Goal: Ask a question: Seek information or help from site administrators or community

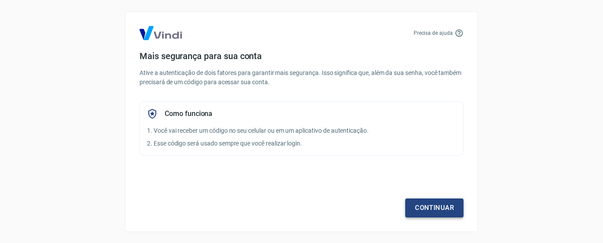
click at [430, 207] on link "Continuar" at bounding box center [434, 208] width 58 height 19
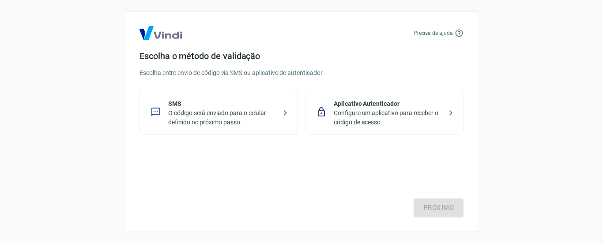
click at [222, 113] on p "O código será enviado para o celular definido no próximo passo." at bounding box center [222, 118] width 108 height 19
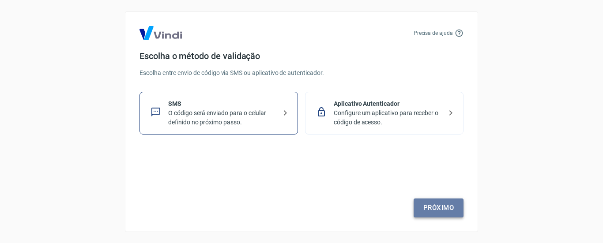
click at [449, 207] on link "Próximo" at bounding box center [438, 208] width 50 height 19
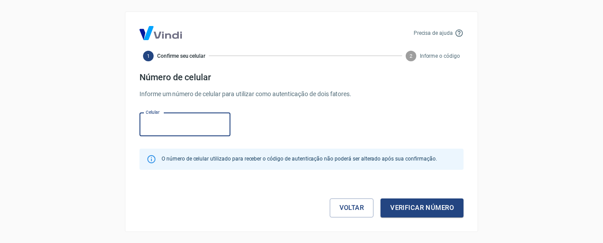
click at [159, 126] on input "Celular" at bounding box center [184, 124] width 91 height 23
type input "[PHONE_NUMBER]"
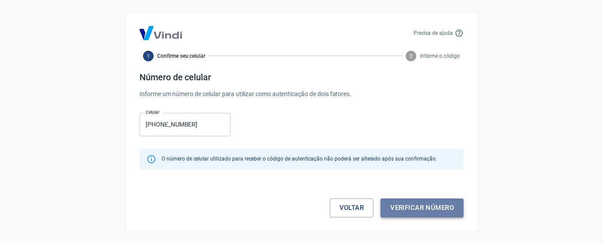
click at [421, 206] on button "Verificar número" at bounding box center [421, 208] width 83 height 19
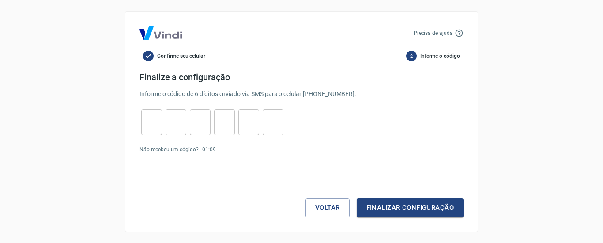
click at [149, 124] on input "tel" at bounding box center [151, 121] width 21 height 19
type input "1"
type input "7"
type input "3"
type input "0"
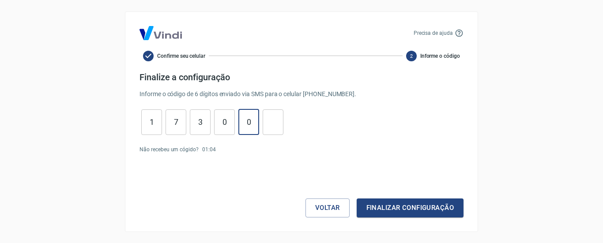
type input "0"
type input "2"
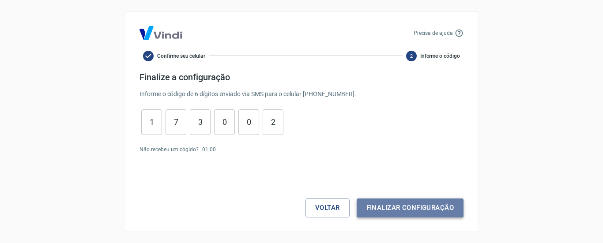
click at [405, 209] on button "Finalizar configuração" at bounding box center [409, 208] width 107 height 19
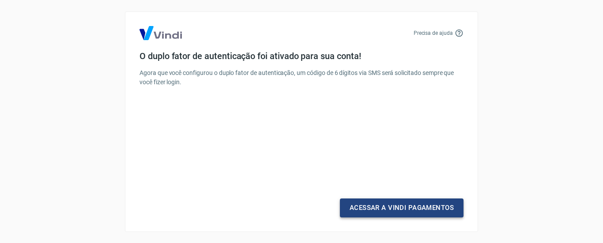
click at [414, 210] on link "Acessar a Vindi Pagamentos" at bounding box center [402, 208] width 124 height 19
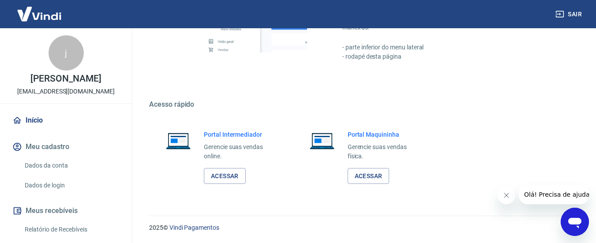
click at [550, 196] on span "Olá! Precisa de ajuda?" at bounding box center [558, 194] width 69 height 7
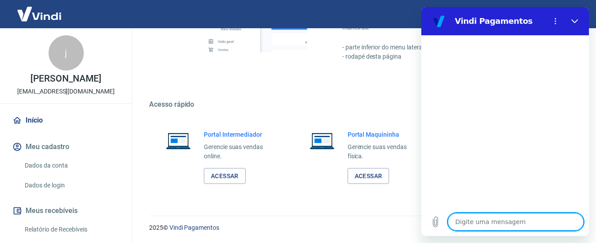
type textarea "b"
type textarea "x"
type textarea "bO"
type textarea "x"
type textarea "bOA"
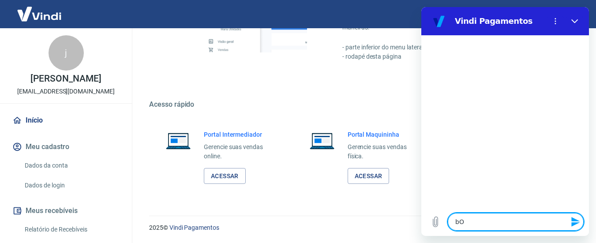
type textarea "x"
type textarea "bOA"
type textarea "x"
type textarea "bOA T"
type textarea "x"
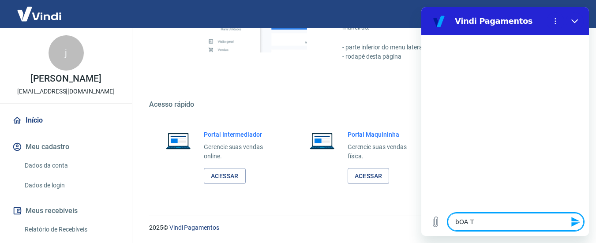
type textarea "bOA TA"
type textarea "x"
type textarea "bOA TAR"
type textarea "x"
type textarea "bOA TARD"
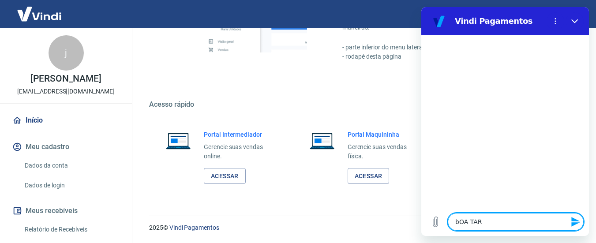
type textarea "x"
type textarea "bOA TARDE"
type textarea "x"
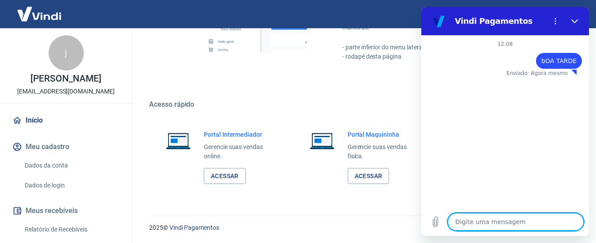
type textarea "x"
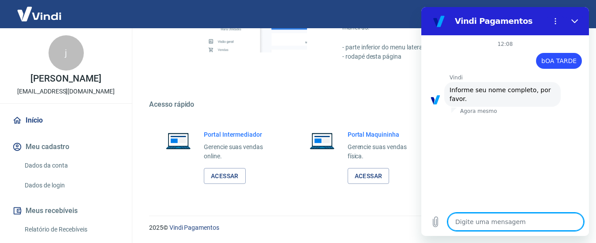
type textarea "j"
type textarea "x"
type textarea "jo"
type textarea "x"
type textarea "[PERSON_NAME]"
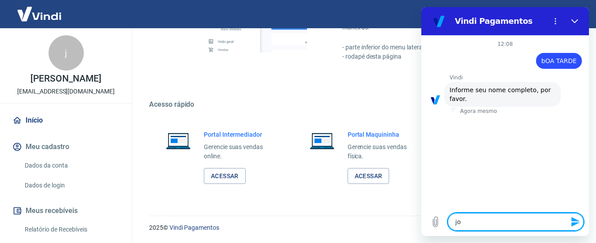
type textarea "x"
type textarea "[PERSON_NAME]"
type textarea "x"
type textarea "[PERSON_NAME]"
type textarea "x"
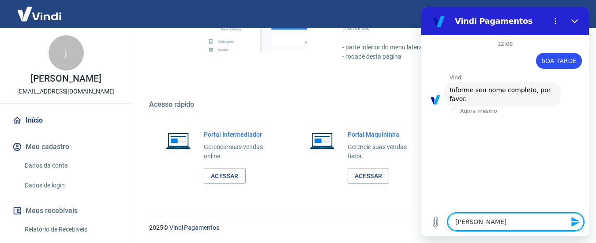
type textarea "[PERSON_NAME]"
type textarea "x"
type textarea "[PERSON_NAME]"
type textarea "x"
type textarea "[PERSON_NAME]"
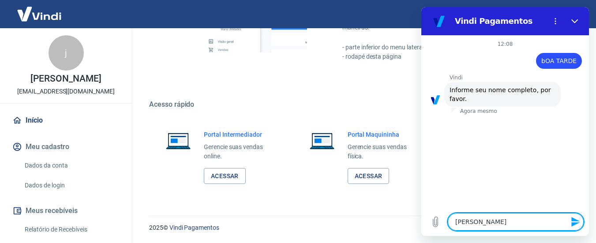
type textarea "x"
type textarea "[PERSON_NAME]"
type textarea "x"
type textarea "[PERSON_NAME]"
type textarea "x"
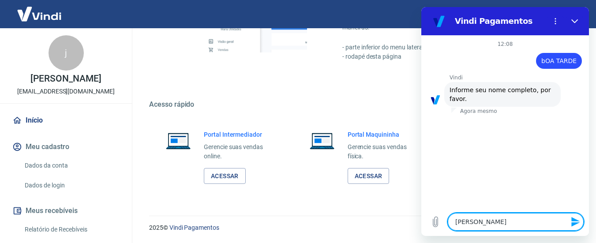
type textarea "[PERSON_NAME]"
type textarea "x"
type textarea "[PERSON_NAME]"
type textarea "x"
type textarea "[PERSON_NAME]"
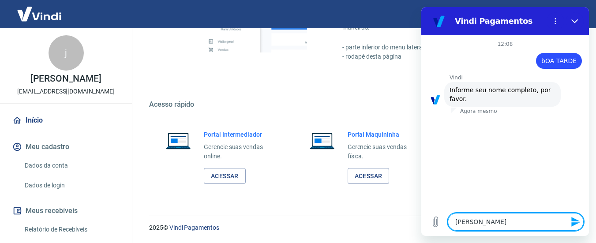
type textarea "x"
type textarea "[PERSON_NAME]"
type textarea "x"
type textarea "[PERSON_NAME]"
type textarea "x"
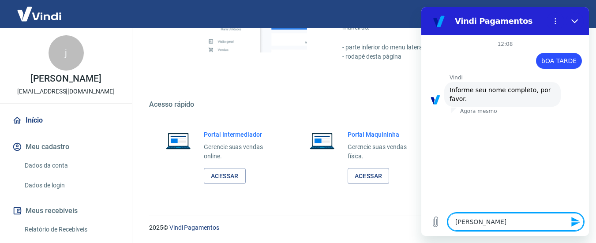
type textarea "[PERSON_NAME]"
type textarea "x"
type textarea "[PERSON_NAME]"
type textarea "x"
type textarea "[PERSON_NAME]"
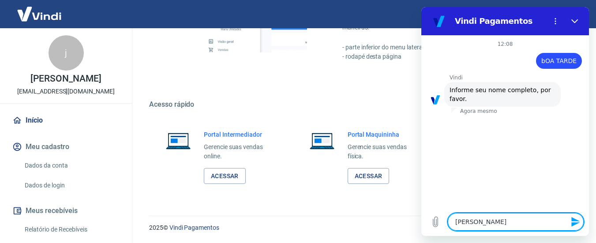
type textarea "x"
type textarea "[PERSON_NAME]"
type textarea "x"
type textarea "[PERSON_NAME]"
type textarea "x"
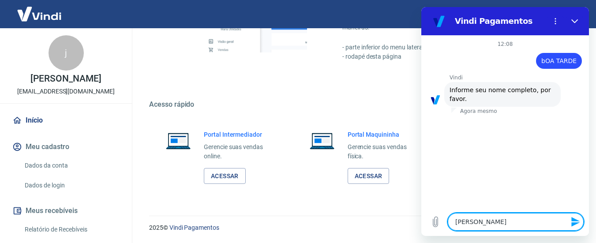
type textarea "[PERSON_NAME]"
type textarea "x"
type textarea "[PERSON_NAME]"
type textarea "x"
type textarea "[PERSON_NAME] do"
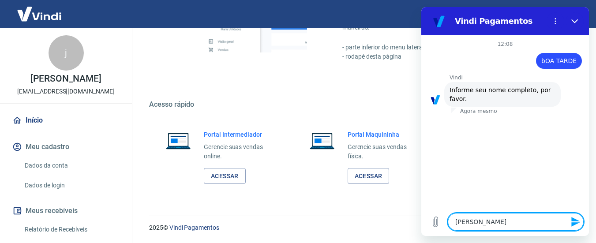
type textarea "x"
type textarea "[PERSON_NAME]"
type textarea "x"
type textarea "[PERSON_NAME]"
type textarea "x"
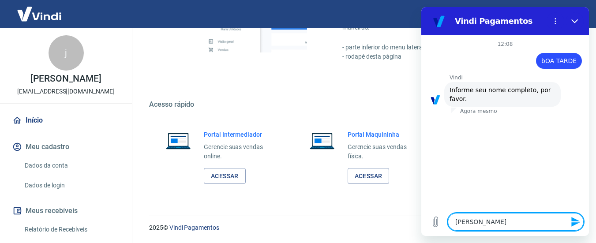
type textarea "[PERSON_NAME] dos s"
type textarea "x"
type textarea "[PERSON_NAME] dos sa"
type textarea "x"
type textarea "[PERSON_NAME]"
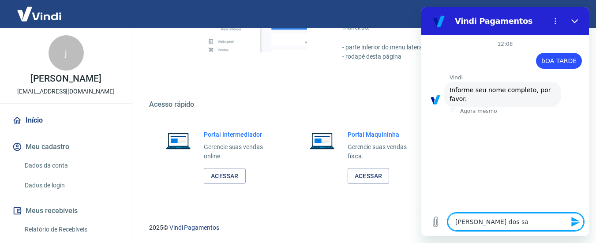
type textarea "x"
type textarea "[PERSON_NAME]"
type textarea "x"
type textarea "[PERSON_NAME]"
type textarea "x"
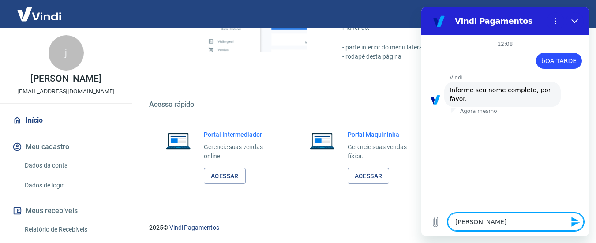
type textarea "[PERSON_NAME]"
type textarea "x"
type textarea "[PERSON_NAME]"
click at [575, 224] on icon "Enviar mensagem" at bounding box center [575, 222] width 8 height 10
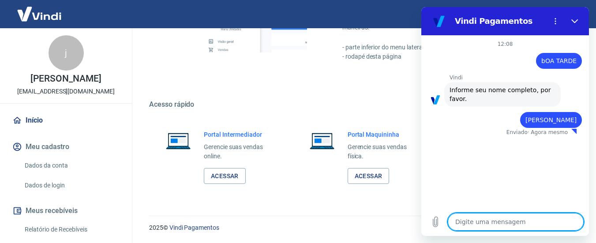
type textarea "x"
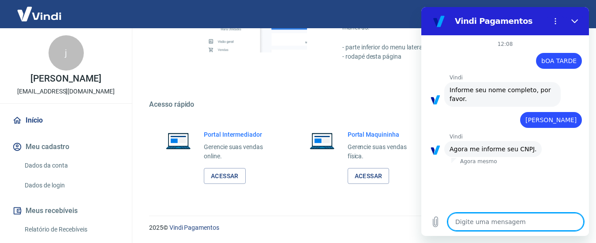
type textarea "9"
type textarea "x"
type textarea "90"
type textarea "x"
type textarea "905"
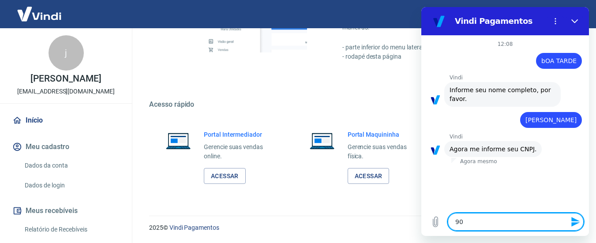
type textarea "x"
type textarea "9051"
type textarea "x"
type textarea "90511"
type textarea "x"
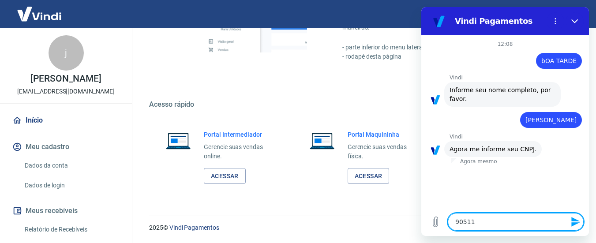
type textarea "905117"
type textarea "x"
type textarea "9051178"
type textarea "x"
type textarea "90511786"
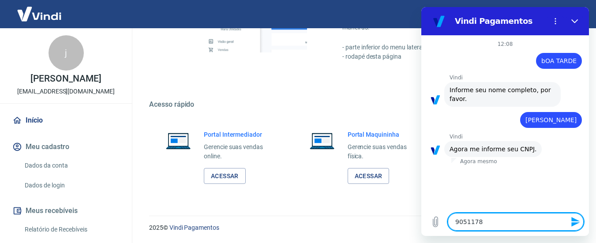
type textarea "x"
type textarea "905117867"
type textarea "x"
type textarea "9051178670"
type textarea "x"
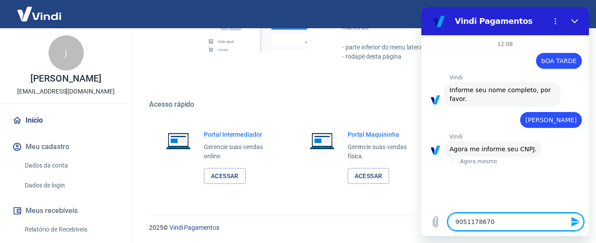
type textarea "90511786700"
type textarea "x"
type textarea "90511786700"
click at [575, 225] on icon "Enviar mensagem" at bounding box center [575, 222] width 11 height 11
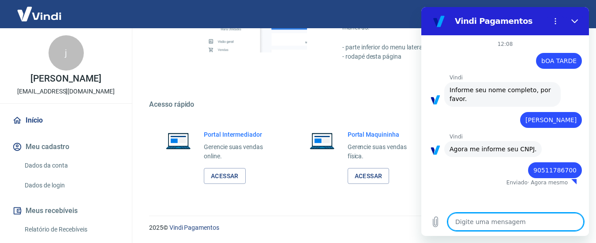
type textarea "x"
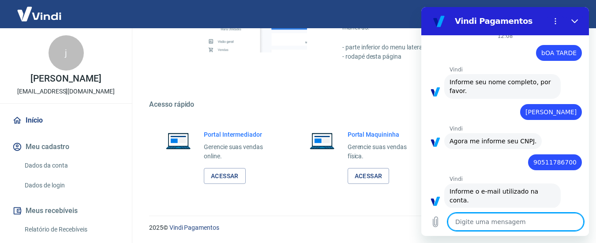
scroll to position [10, 0]
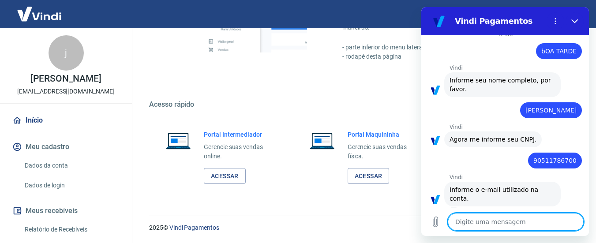
type textarea "a"
type textarea "x"
type textarea "as"
type textarea "x"
type textarea "ass"
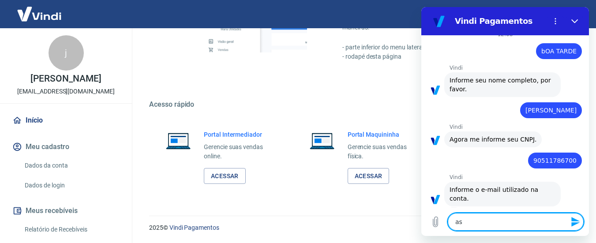
type textarea "x"
type textarea "asse"
type textarea "x"
type textarea "asset"
type textarea "x"
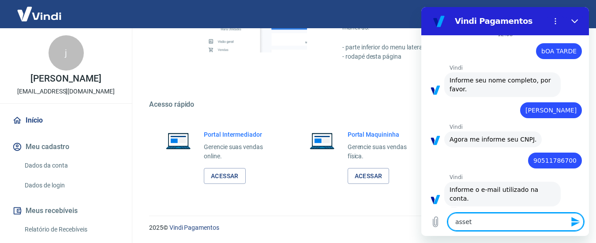
type textarea "asseti"
type textarea "x"
type textarea "assetik"
type textarea "x"
type textarea "assetika"
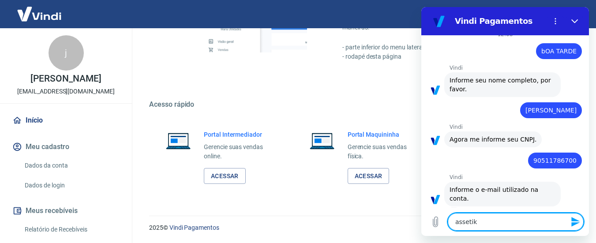
type textarea "x"
type textarea "assetika@"
type textarea "x"
type textarea "assetika@h"
type textarea "x"
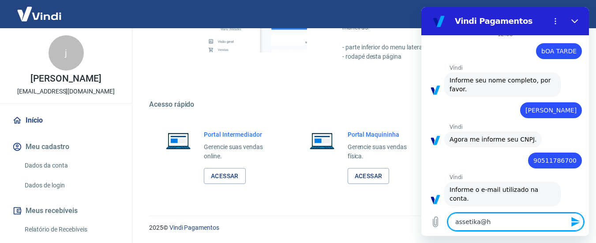
type textarea "assetika@ho"
type textarea "x"
type textarea "assetika@hot"
type textarea "x"
type textarea "assetika@hotm"
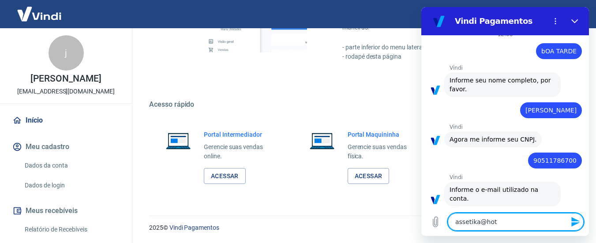
type textarea "x"
type textarea "assetika@hotma"
type textarea "x"
type textarea "assetika@hotmai"
type textarea "x"
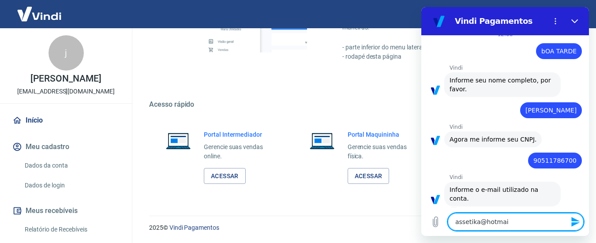
type textarea "[EMAIL_ADDRESS]"
type textarea "x"
type textarea "[EMAIL_ADDRESS]."
type textarea "x"
type textarea "assetika@hotmail.c"
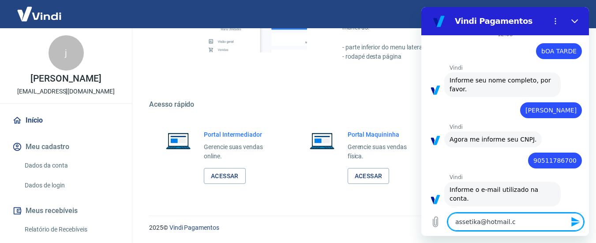
type textarea "x"
type textarea "[EMAIL_ADDRESS][DOMAIN_NAME]"
type textarea "x"
type textarea "[EMAIL_ADDRESS][DOMAIN_NAME]"
type textarea "x"
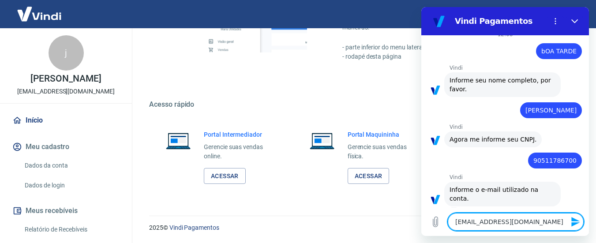
type textarea "[EMAIL_ADDRESS][DOMAIN_NAME]"
click at [574, 222] on icon "Enviar mensagem" at bounding box center [575, 222] width 11 height 11
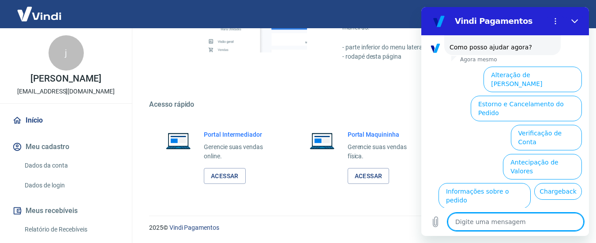
scroll to position [381, 0]
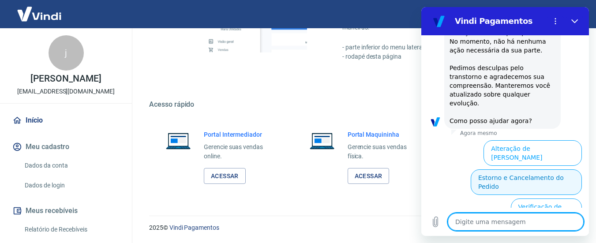
click at [535, 169] on button "Estorno e Cancelamento do Pedido" at bounding box center [526, 182] width 111 height 26
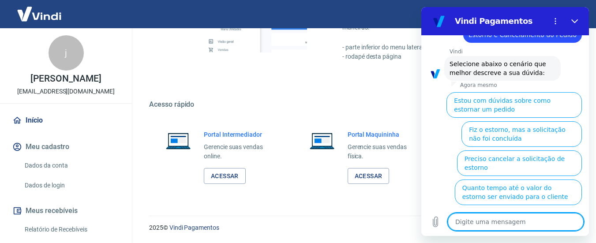
scroll to position [499, 0]
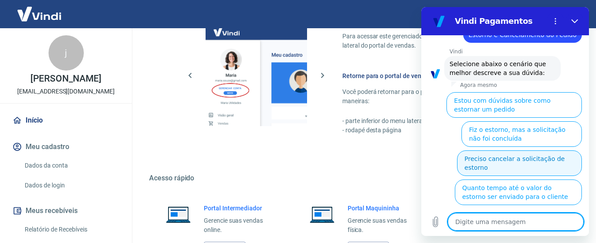
click at [510, 150] on button "Preciso cancelar a solicitação de estorno" at bounding box center [519, 163] width 125 height 26
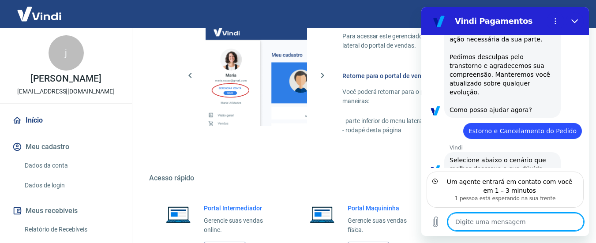
scroll to position [431, 0]
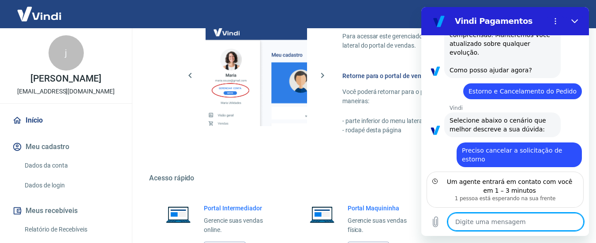
click at [493, 117] on span "Selecione abaixo o cenário que melhor descreve a sua dúvida:" at bounding box center [499, 125] width 98 height 16
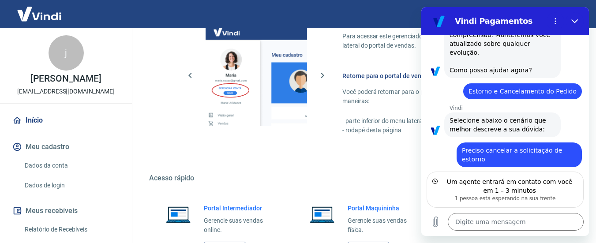
click at [501, 147] on span "Preciso cancelar a solicitação de estorno" at bounding box center [513, 155] width 102 height 16
click at [575, 20] on icon "Fechar" at bounding box center [574, 21] width 7 height 7
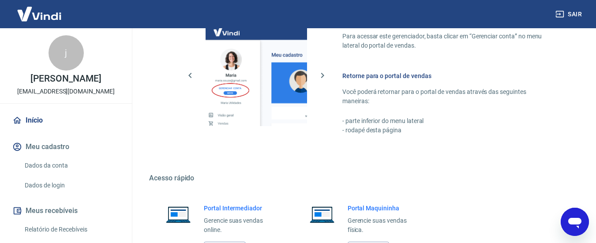
scroll to position [488, 0]
click at [322, 74] on icon "button" at bounding box center [322, 75] width 3 height 5
click at [319, 78] on icon "button" at bounding box center [322, 75] width 11 height 11
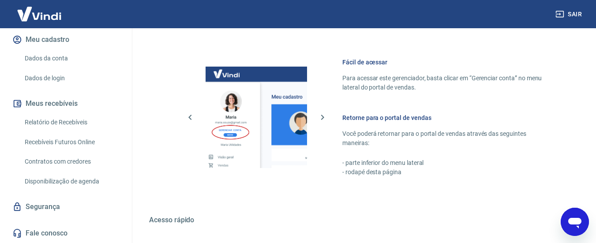
scroll to position [572, 0]
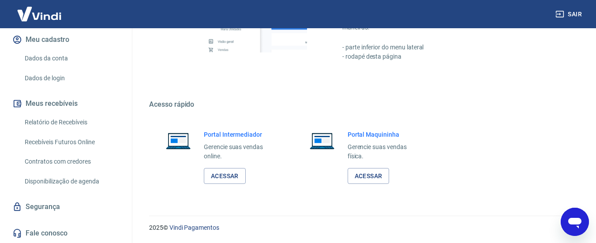
click at [577, 226] on icon "Abrir janela de mensagens" at bounding box center [574, 223] width 13 height 11
type textarea "x"
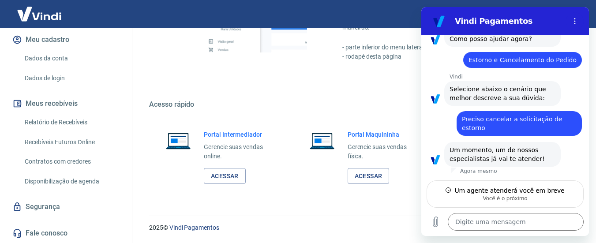
scroll to position [423, 0]
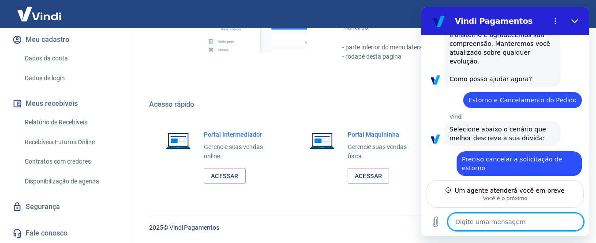
click at [529, 223] on textarea at bounding box center [516, 222] width 136 height 18
type textarea "b"
type textarea "x"
type textarea "bo"
type textarea "x"
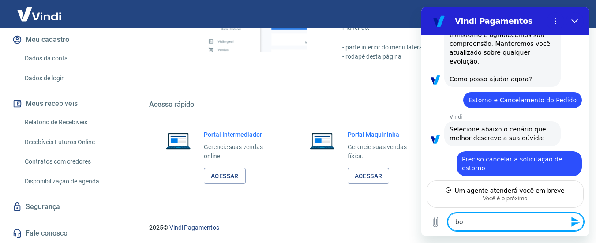
type textarea "boa"
type textarea "x"
type textarea "boa"
type textarea "x"
type textarea "boa r"
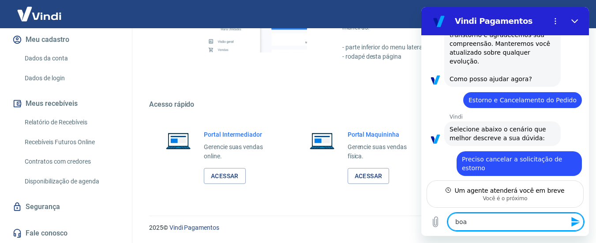
type textarea "x"
type textarea "boa"
type textarea "x"
type textarea "boa t"
type textarea "x"
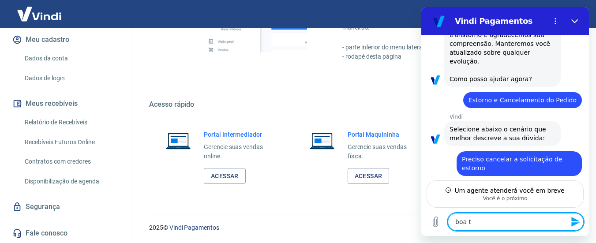
type textarea "boa ta"
type textarea "x"
type textarea "boa tar"
type textarea "x"
type textarea "boa tard"
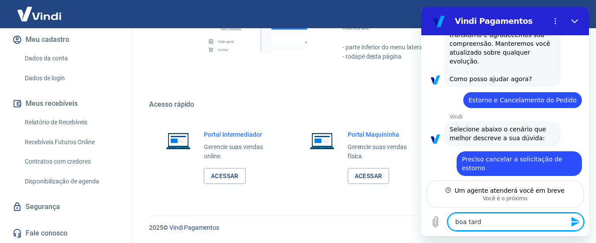
type textarea "x"
type textarea "boa tarde"
type textarea "x"
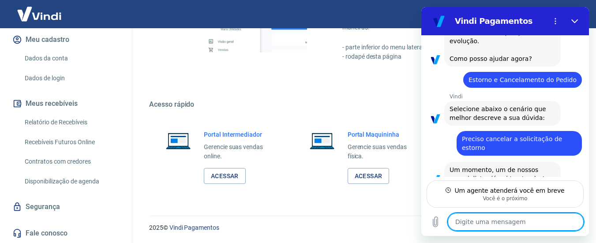
scroll to position [444, 0]
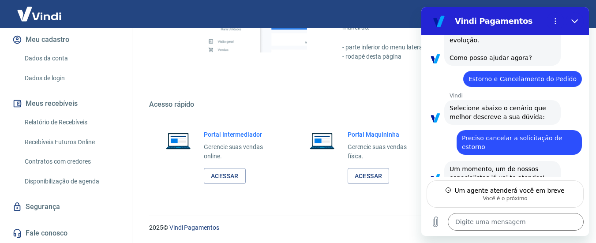
click at [382, 207] on div "2025 © Vindi Pagamentos" at bounding box center [362, 224] width 447 height 38
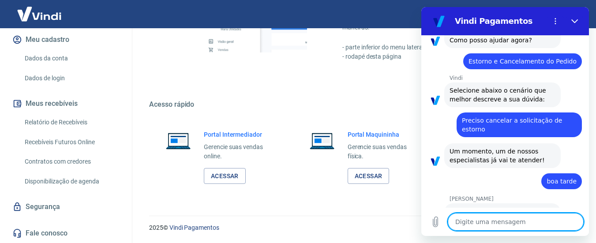
type textarea "x"
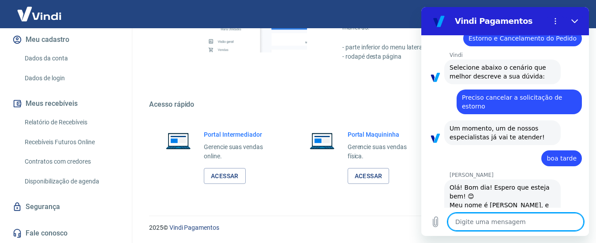
scroll to position [486, 0]
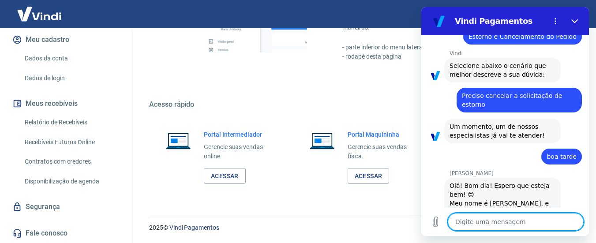
type textarea "d"
type textarea "x"
type textarea "de"
type textarea "x"
type textarea "des"
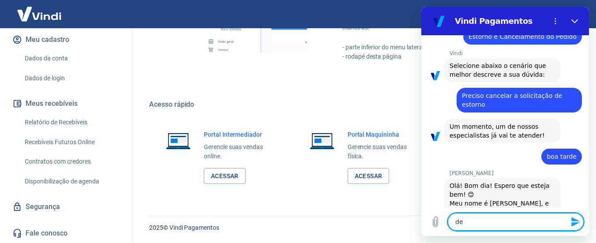
type textarea "x"
type textarea "dese"
type textarea "x"
type textarea "desej"
type textarea "x"
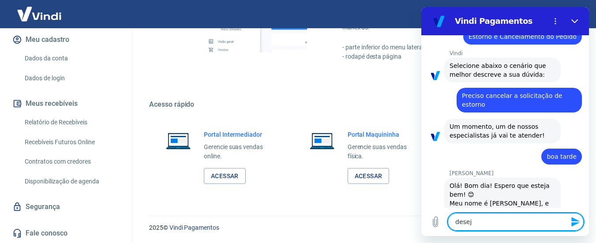
type textarea "desejo"
type textarea "x"
type textarea "desejo"
type textarea "x"
type textarea "desejo c"
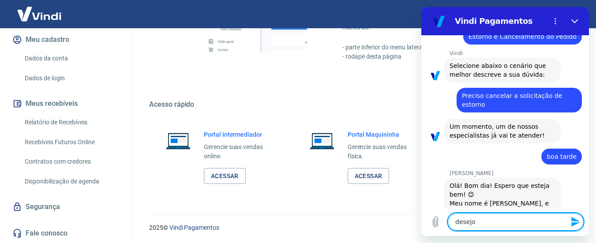
type textarea "x"
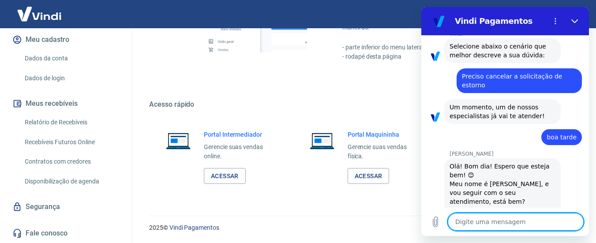
scroll to position [507, 0]
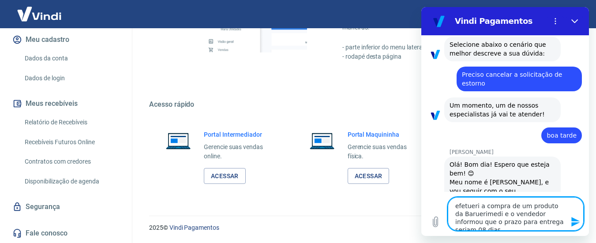
click at [489, 214] on textarea "efetueri a compra de um produto da Baruerimedi e o vendedor informou que o praz…" at bounding box center [516, 214] width 136 height 34
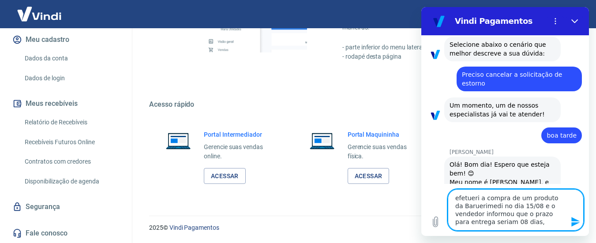
click at [501, 223] on textarea "efetueri a compra de um produto da Baruerimedi no dia 15/08 e o vendedor inform…" at bounding box center [516, 209] width 136 height 41
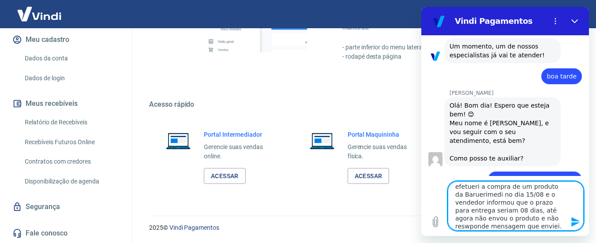
scroll to position [568, 0]
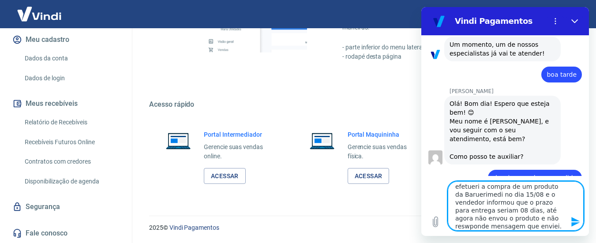
click at [574, 221] on icon "Enviar mensagem" at bounding box center [575, 222] width 8 height 10
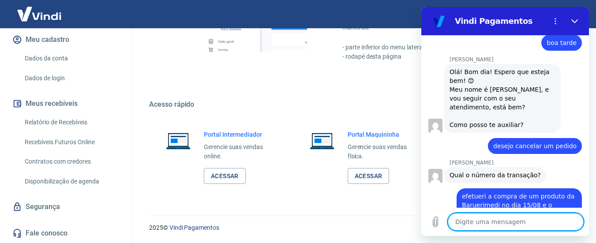
scroll to position [602, 0]
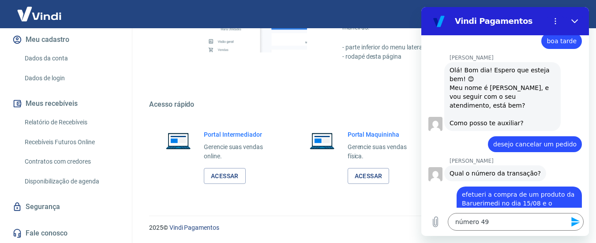
click at [574, 221] on icon "Enviar mensagem" at bounding box center [575, 222] width 8 height 10
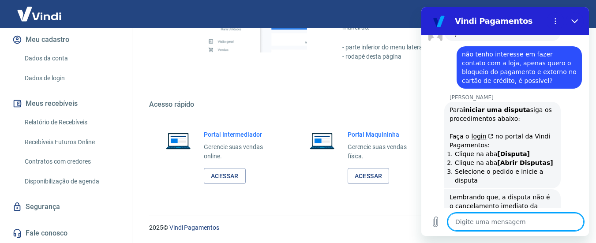
scroll to position [1162, 0]
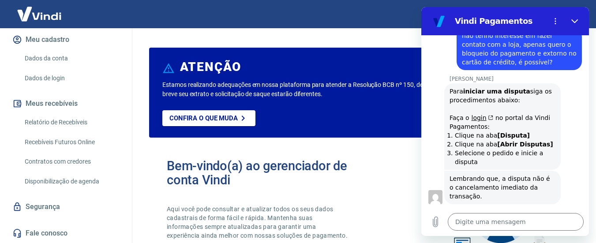
scroll to position [0, 0]
click at [576, 20] on icon "Fechar" at bounding box center [574, 21] width 7 height 7
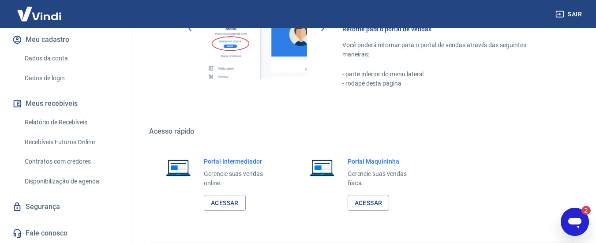
scroll to position [572, 0]
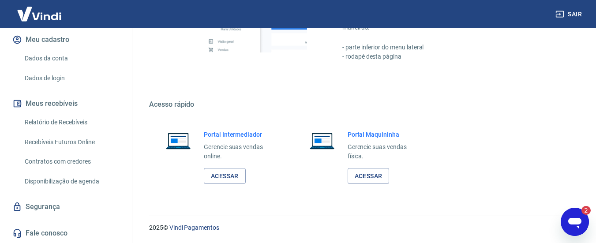
click at [576, 222] on icon "Abrir janela de mensagens, 2 mensagens não lidas" at bounding box center [574, 223] width 13 height 11
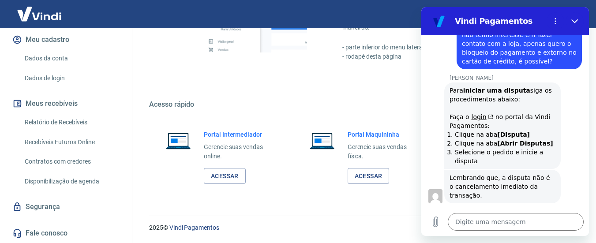
click at [49, 40] on button "Meu cadastro" at bounding box center [66, 39] width 111 height 19
click at [49, 56] on link "Dados da conta" at bounding box center [71, 58] width 100 height 18
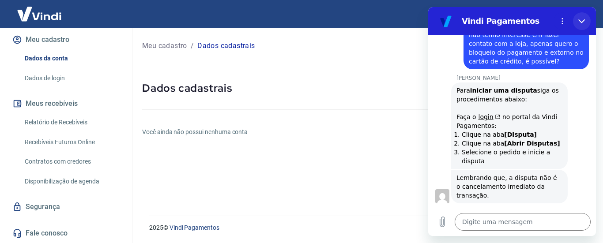
click at [581, 21] on icon "Fechar" at bounding box center [581, 21] width 7 height 7
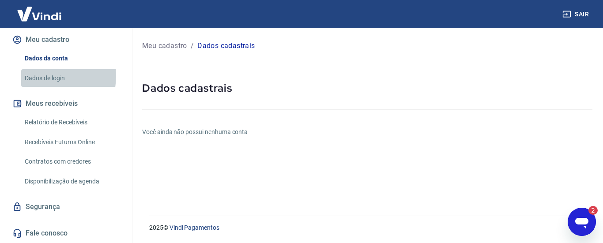
click at [41, 75] on link "Dados de login" at bounding box center [71, 78] width 100 height 18
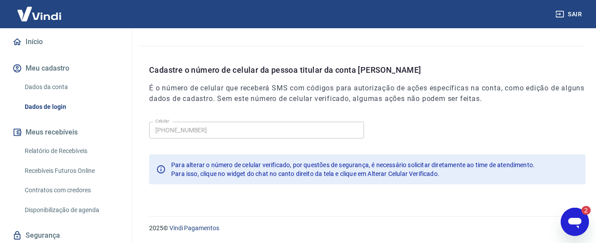
scroll to position [116, 0]
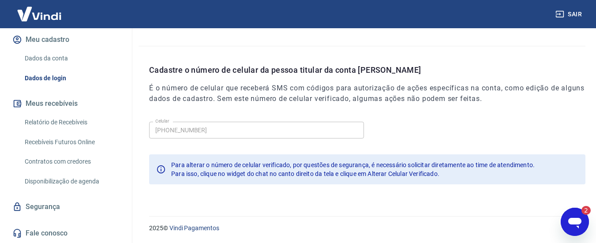
click at [64, 121] on link "Relatório de Recebíveis" at bounding box center [71, 122] width 100 height 18
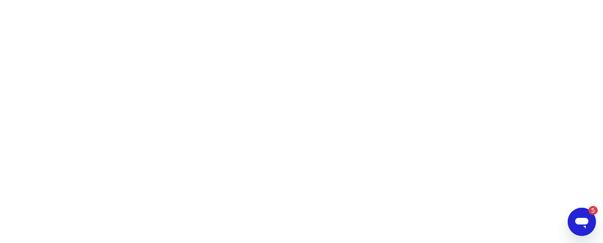
click at [580, 223] on icon "Abrir janela de mensagens, 5 mensagens não lidas" at bounding box center [581, 223] width 13 height 11
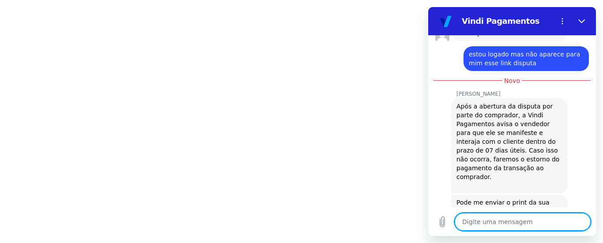
scroll to position [1437, 0]
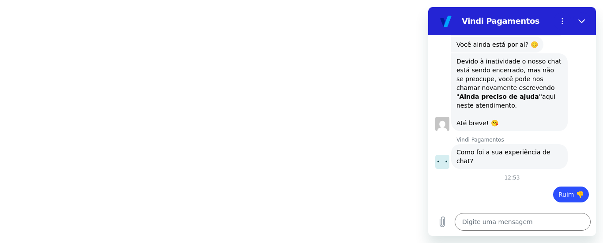
scroll to position [0, 73]
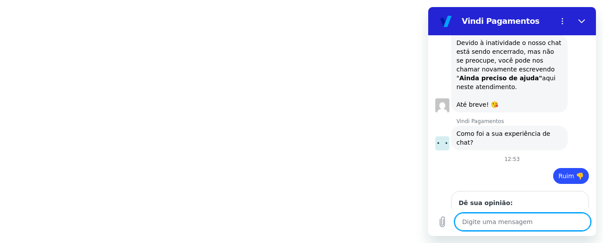
scroll to position [1546, 0]
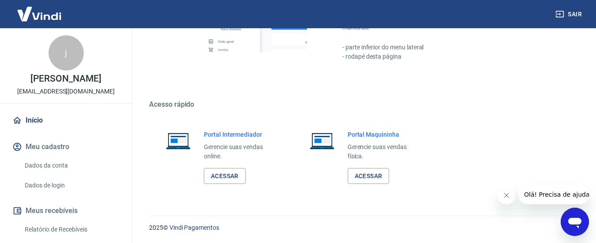
click at [576, 224] on icon "Abrir janela de mensagens" at bounding box center [574, 223] width 13 height 11
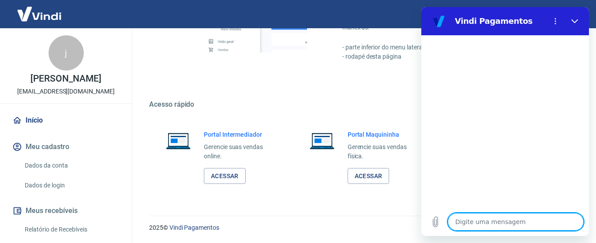
type textarea "b"
type textarea "x"
type textarea "bo"
type textarea "x"
type textarea "boa"
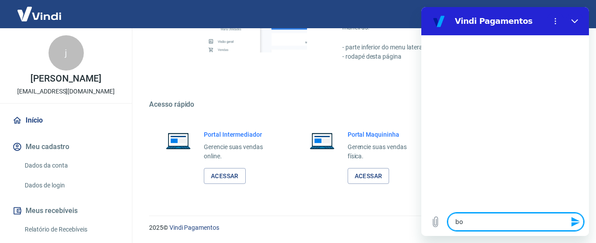
type textarea "x"
type textarea "boa"
type textarea "x"
type textarea "boa t"
type textarea "x"
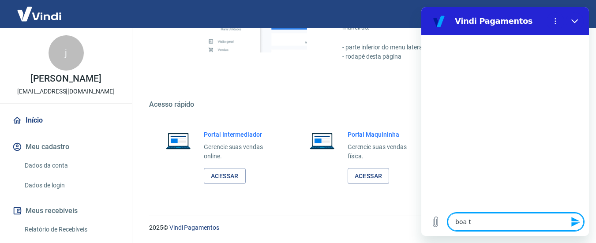
type textarea "boa ta"
type textarea "x"
type textarea "boa tar"
type textarea "x"
type textarea "boa tard"
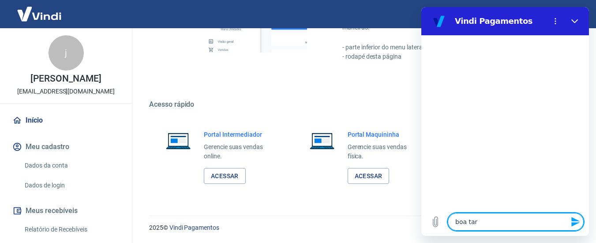
type textarea "x"
type textarea "boa tarde"
type textarea "x"
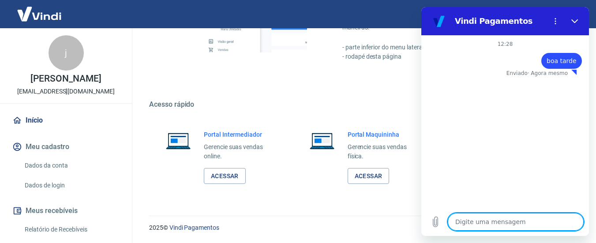
type textarea "x"
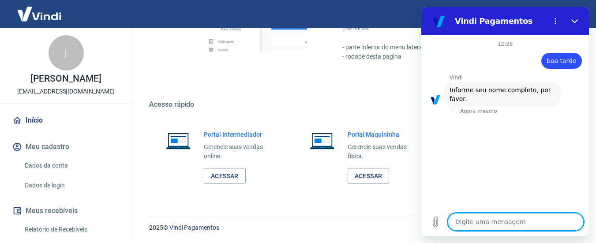
type textarea "j"
type textarea "x"
type textarea "jo"
type textarea "x"
type textarea "[PERSON_NAME]"
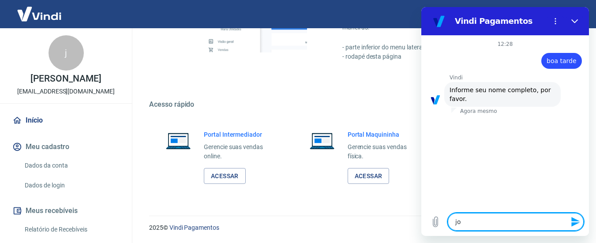
type textarea "x"
type textarea "[PERSON_NAME]"
type textarea "x"
type textarea "[PERSON_NAME]"
type textarea "x"
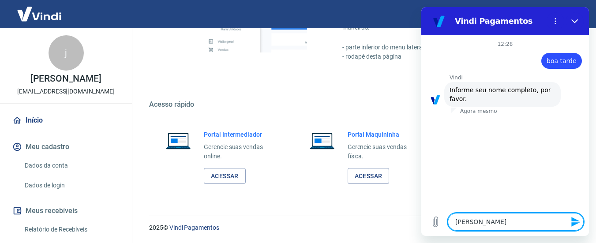
type textarea "[PERSON_NAME]"
type textarea "x"
type textarea "[PERSON_NAME]"
type textarea "x"
type textarea "[PERSON_NAME]"
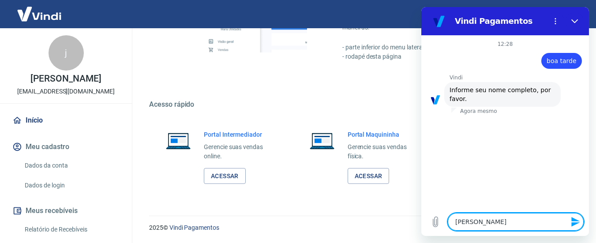
type textarea "x"
type textarea "[PERSON_NAME]"
type textarea "x"
type textarea "[PERSON_NAME]"
type textarea "x"
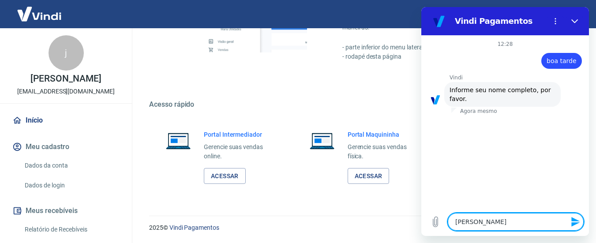
type textarea "[PERSON_NAME]"
type textarea "x"
type textarea "[PERSON_NAME]"
type textarea "x"
type textarea "[PERSON_NAME]"
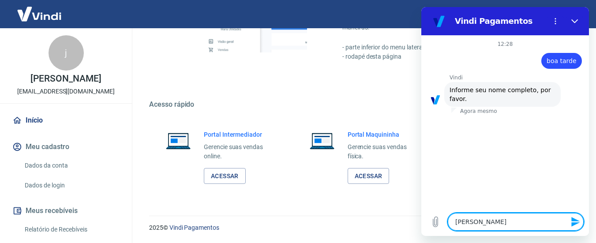
type textarea "x"
type textarea "[PERSON_NAME]"
type textarea "x"
type textarea "[PERSON_NAME]"
type textarea "x"
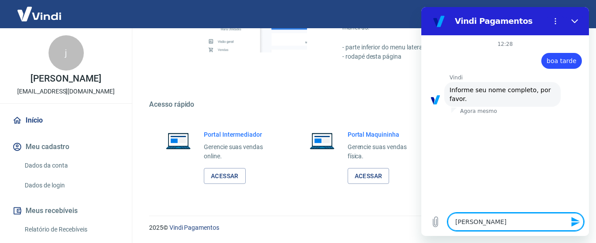
type textarea "[PERSON_NAME]"
type textarea "x"
type textarea "[PERSON_NAME]"
type textarea "x"
type textarea "[PERSON_NAME]"
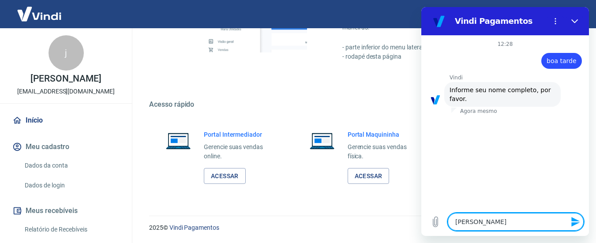
type textarea "x"
type textarea "[PERSON_NAME]"
type textarea "x"
type textarea "[PERSON_NAME]"
type textarea "x"
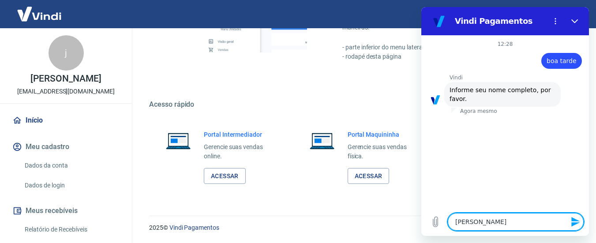
type textarea "[PERSON_NAME]"
type textarea "x"
type textarea "[PERSON_NAME]"
type textarea "x"
type textarea "[PERSON_NAME] do"
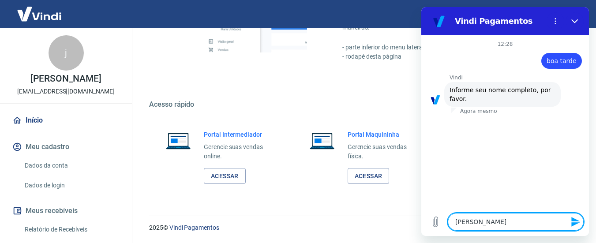
type textarea "x"
type textarea "[PERSON_NAME]"
type textarea "x"
type textarea "[PERSON_NAME]"
type textarea "x"
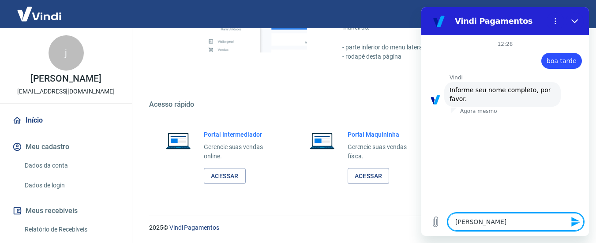
type textarea "[PERSON_NAME] dos s"
type textarea "x"
type textarea "[PERSON_NAME] dos sa"
type textarea "x"
type textarea "[PERSON_NAME]"
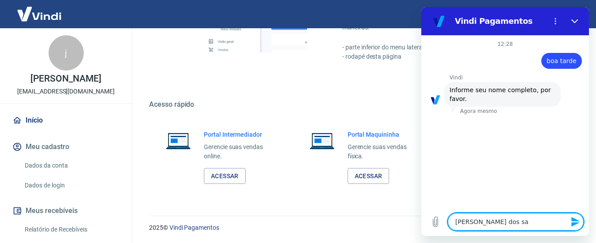
type textarea "x"
type textarea "[PERSON_NAME]"
type textarea "x"
type textarea "[PERSON_NAME]"
type textarea "x"
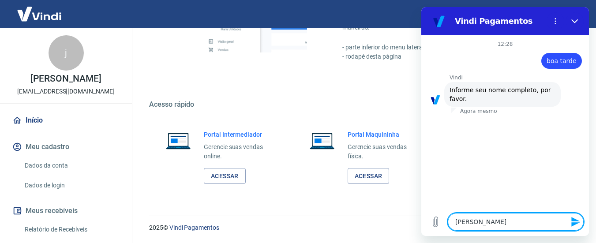
type textarea "[PERSON_NAME]"
type textarea "x"
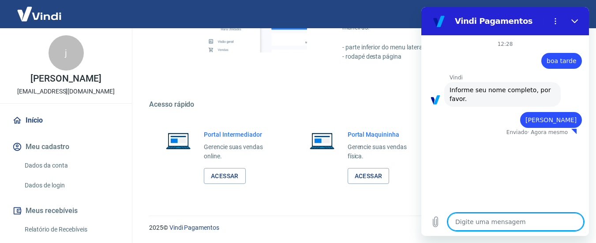
type textarea "x"
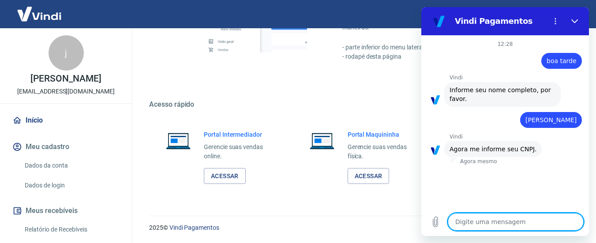
type textarea "9"
type textarea "x"
type textarea "90"
type textarea "x"
type textarea "905"
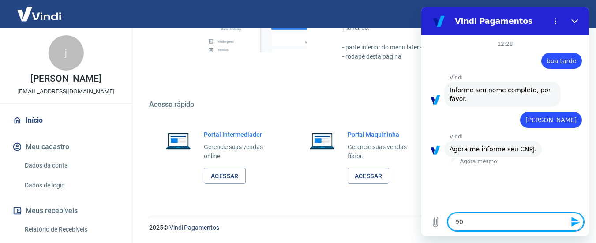
type textarea "x"
type textarea "9051"
type textarea "x"
type textarea "90511"
type textarea "x"
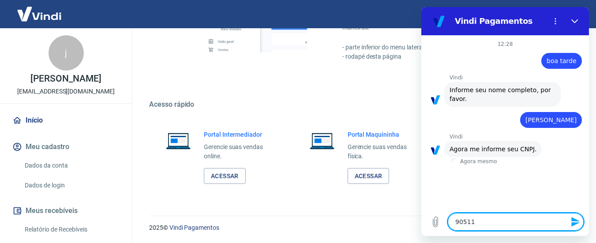
type textarea "905117"
type textarea "x"
type textarea "9051178"
type textarea "x"
type textarea "90511786"
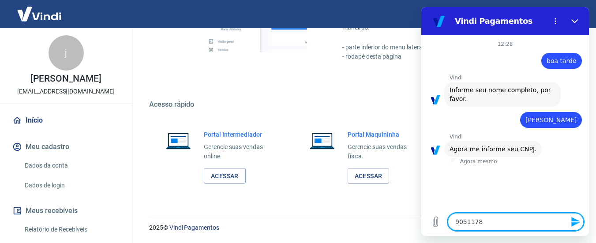
type textarea "x"
type textarea "905117867"
type textarea "x"
type textarea "9051178670"
type textarea "x"
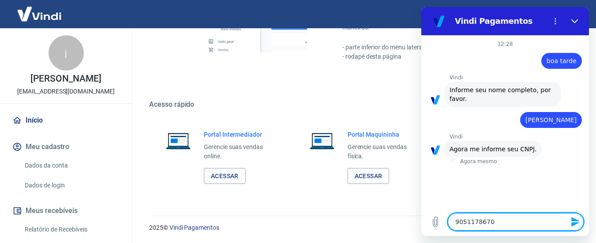
type textarea "90511786700"
type textarea "x"
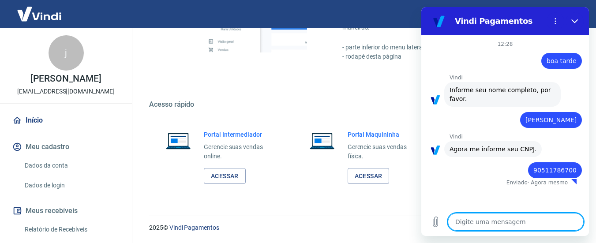
type textarea "x"
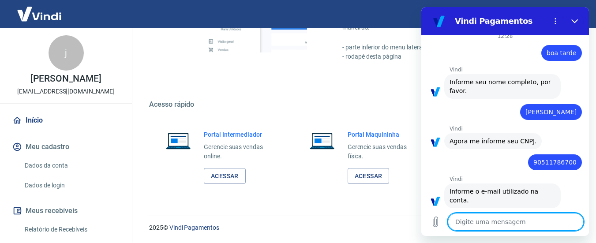
scroll to position [10, 0]
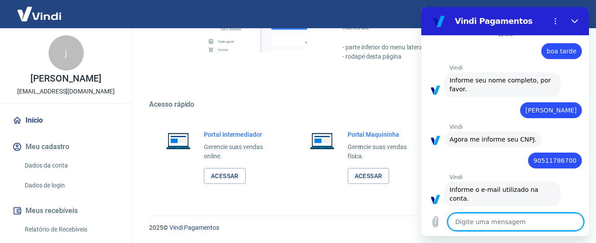
type textarea "a"
type textarea "x"
type textarea "as"
type textarea "x"
type textarea "ass"
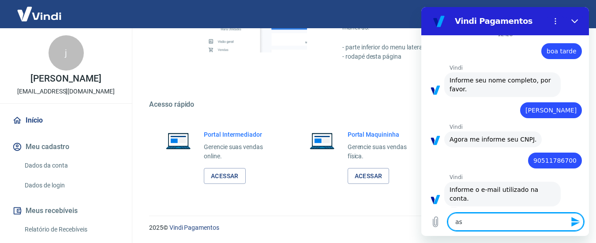
type textarea "x"
type textarea "asse"
type textarea "x"
type textarea "asset"
type textarea "x"
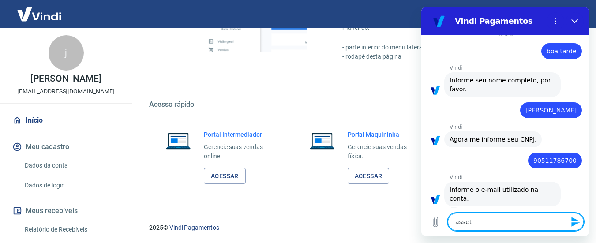
type textarea "asseti"
type textarea "x"
type textarea "assetik"
type textarea "x"
type textarea "assetika"
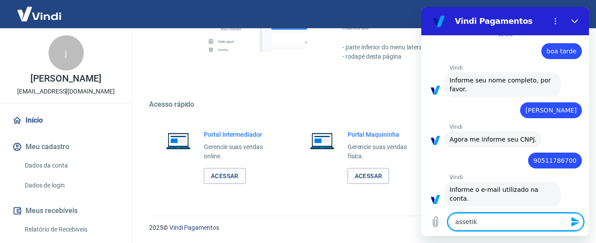
type textarea "x"
type textarea "assetika@"
type textarea "x"
type textarea "assetika@h"
type textarea "x"
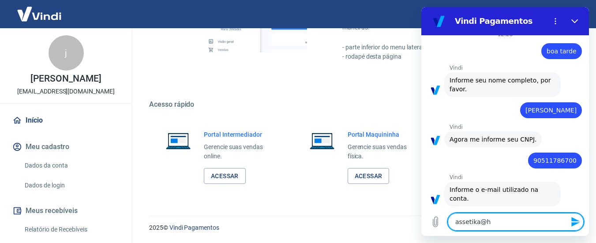
type textarea "assetika@ho"
type textarea "x"
type textarea "assetika@hot"
type textarea "x"
type textarea "assetika@hotm"
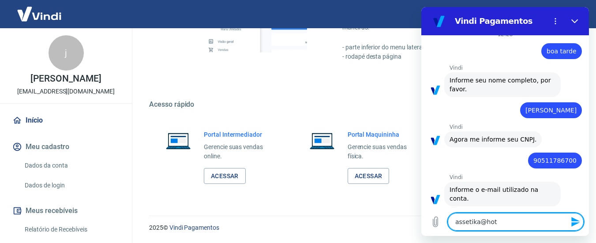
type textarea "x"
type textarea "assetika@hotma"
type textarea "x"
type textarea "assetika@hotmai"
type textarea "x"
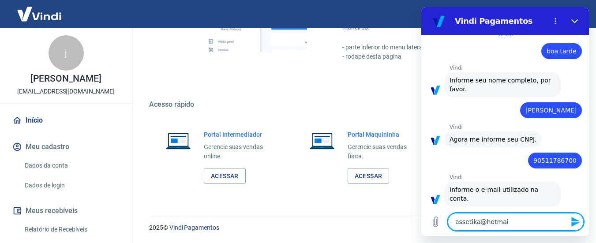
type textarea "[EMAIL_ADDRESS]"
type textarea "x"
type textarea "[EMAIL_ADDRESS]."
type textarea "x"
type textarea "assetika@hotmail.c"
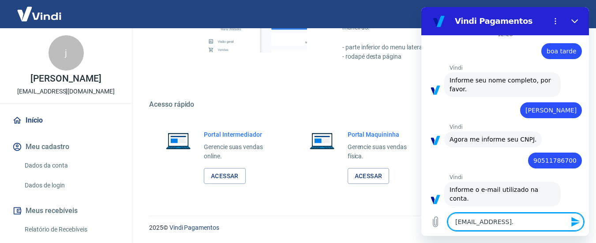
type textarea "x"
type textarea "[EMAIL_ADDRESS]"
type textarea "x"
type textarea "[EMAIL_ADDRESS]"
type textarea "x"
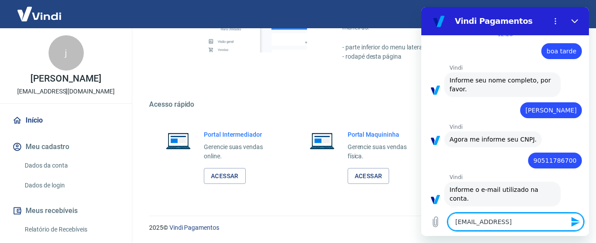
type textarea "assetika@hotmail.c"
type textarea "x"
type textarea "[EMAIL_ADDRESS][DOMAIN_NAME]"
type textarea "x"
type textarea "[EMAIL_ADDRESS][DOMAIN_NAME]"
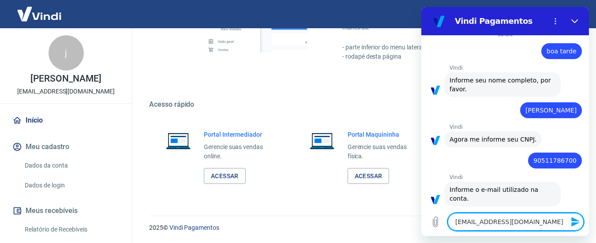
type textarea "x"
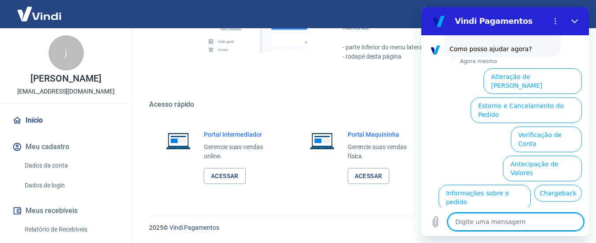
scroll to position [454, 0]
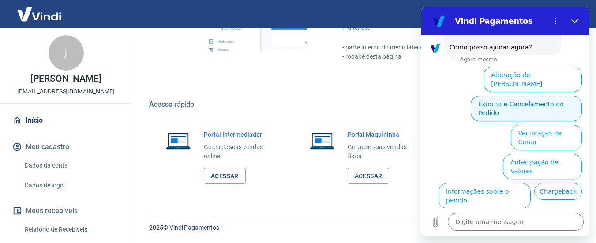
click at [512, 96] on button "Estorno e Cancelamento do Pedido" at bounding box center [526, 109] width 111 height 26
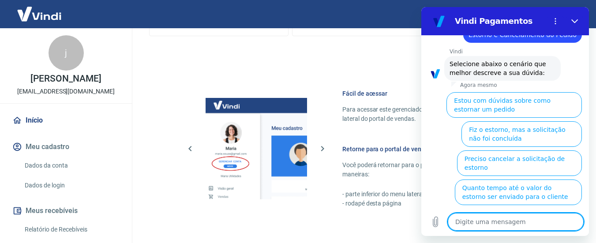
scroll to position [352, 0]
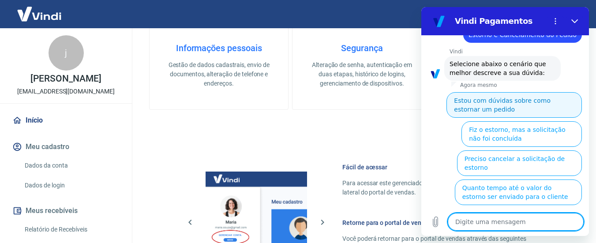
click at [506, 92] on button "Estou com dúvidas sobre como estornar um pedido" at bounding box center [513, 105] width 135 height 26
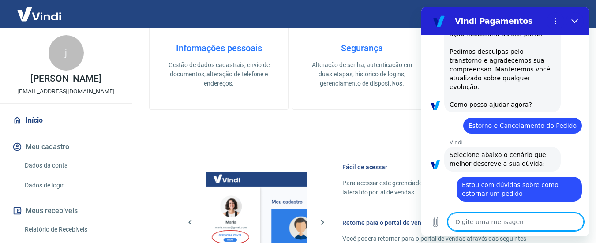
scroll to position [460, 0]
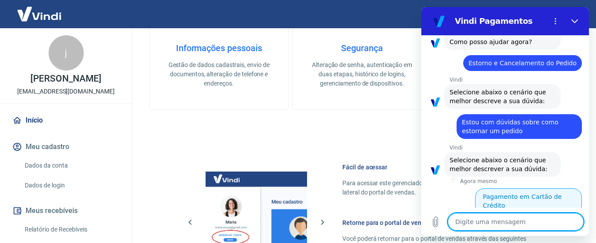
click at [517, 188] on button "Pagamento em Cartão de Crédito" at bounding box center [528, 201] width 107 height 26
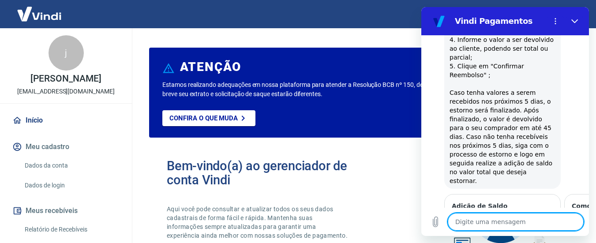
scroll to position [828, 0]
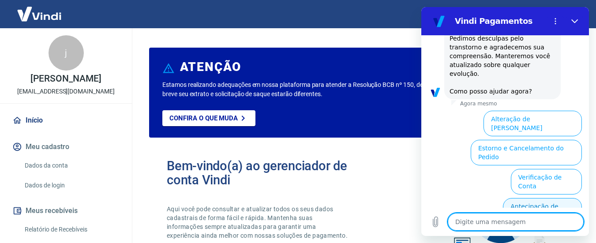
scroll to position [1178, 0]
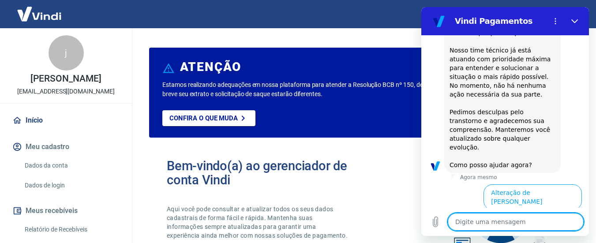
click at [529, 214] on button "Estorno e Cancelamento do Pedido" at bounding box center [526, 227] width 111 height 26
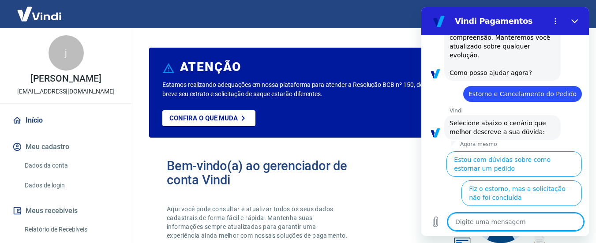
scroll to position [1286, 0]
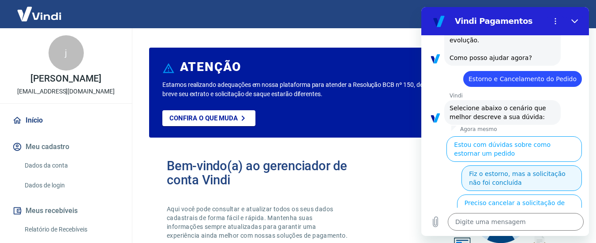
click at [521, 165] on button "Fiz o estorno, mas a solicitação não foi concluída" at bounding box center [521, 178] width 120 height 26
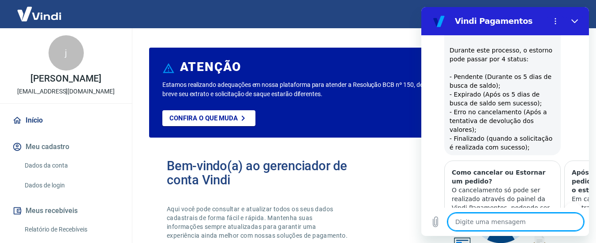
scroll to position [1569, 0]
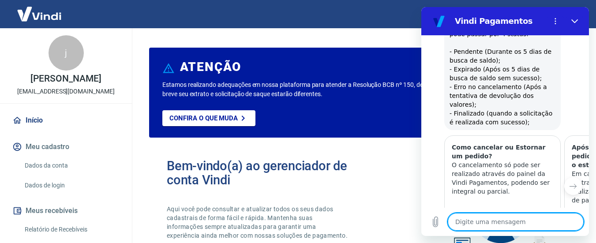
type textarea "x"
